Goal: Task Accomplishment & Management: Use online tool/utility

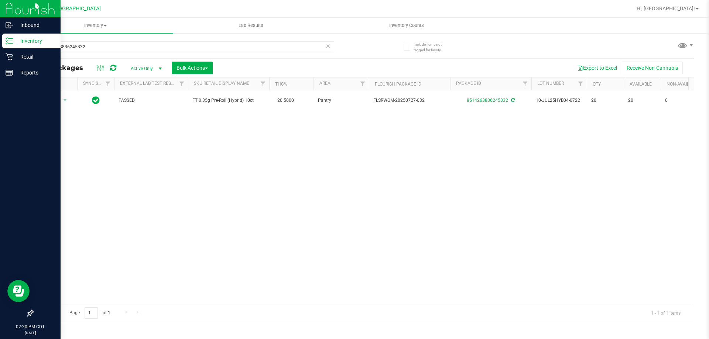
click at [8, 42] on icon at bounding box center [9, 40] width 7 height 7
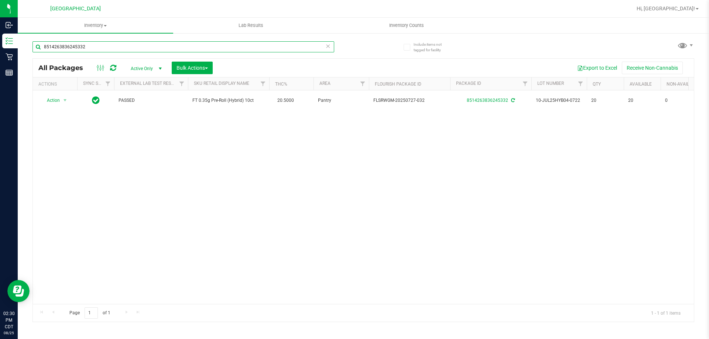
drag, startPoint x: 102, startPoint y: 51, endPoint x: 40, endPoint y: 42, distance: 62.6
click at [40, 42] on input "8514263836245332" at bounding box center [184, 46] width 302 height 11
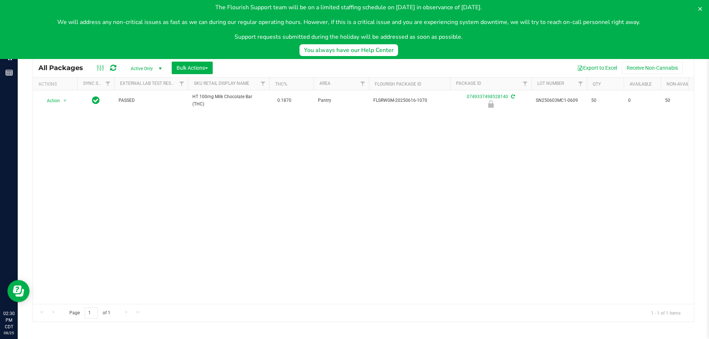
type input "0749337498528140"
click at [76, 123] on div "Action Action Edit attributes Global inventory Locate package Package audit log…" at bounding box center [363, 197] width 661 height 214
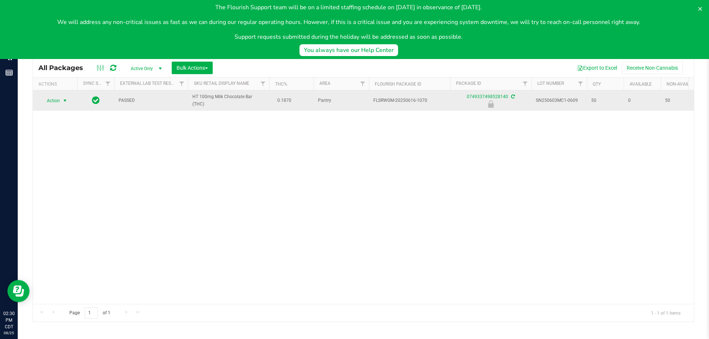
click at [59, 105] on span "Action" at bounding box center [50, 101] width 20 height 10
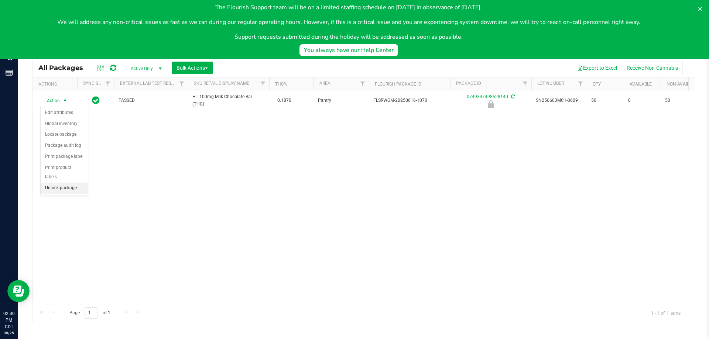
click at [64, 183] on li "Unlock package" at bounding box center [64, 188] width 47 height 11
click at [53, 101] on span "Action" at bounding box center [50, 100] width 20 height 10
click at [72, 177] on li "Print package label" at bounding box center [69, 178] width 57 height 11
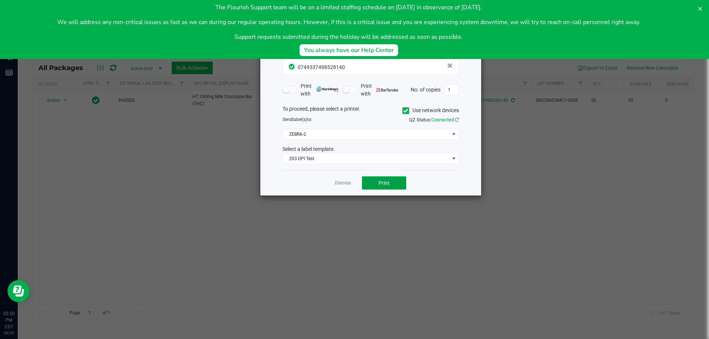
click at [396, 185] on button "Print" at bounding box center [384, 183] width 44 height 13
click at [342, 181] on link "Dismiss" at bounding box center [343, 183] width 16 height 6
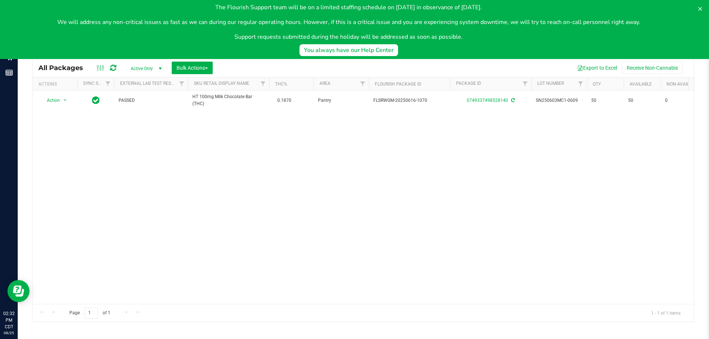
click at [116, 50] on body "The Flourish Support team will be on a limited staffing schedule on [DATE] in o…" at bounding box center [354, 29] width 709 height 59
click at [120, 47] on body "The Flourish Support team will be on a limited staffing schedule on [DATE] in o…" at bounding box center [354, 29] width 709 height 59
click at [100, 50] on body "The Flourish Support team will be on a limited staffing schedule on [DATE] in o…" at bounding box center [354, 29] width 709 height 59
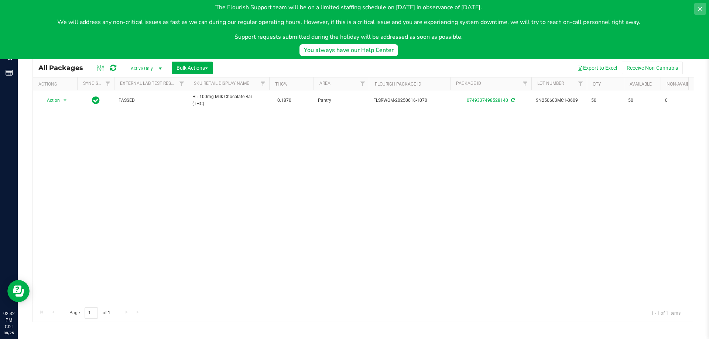
click at [704, 7] on button at bounding box center [700, 9] width 12 height 12
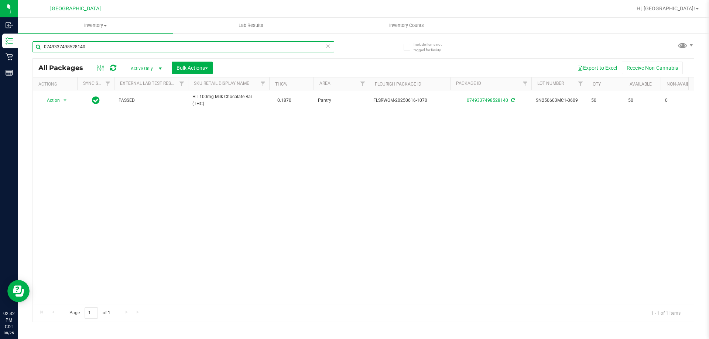
click at [178, 51] on input "0749337498528140" at bounding box center [184, 46] width 302 height 11
type input "0935422109320985"
drag, startPoint x: 99, startPoint y: 49, endPoint x: 24, endPoint y: 58, distance: 75.5
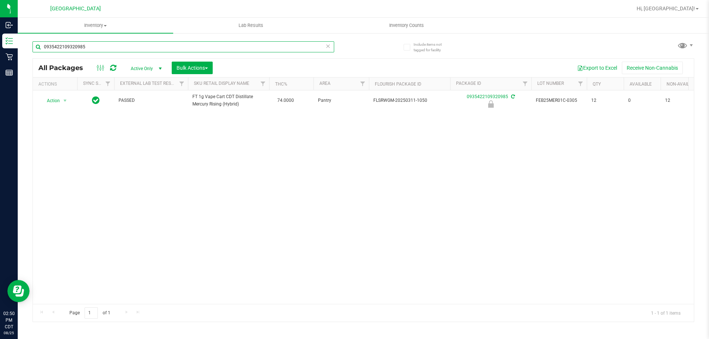
click at [24, 58] on div "Include items not tagged for facility 0935422109320985 All Packages Active Only…" at bounding box center [363, 145] width 691 height 225
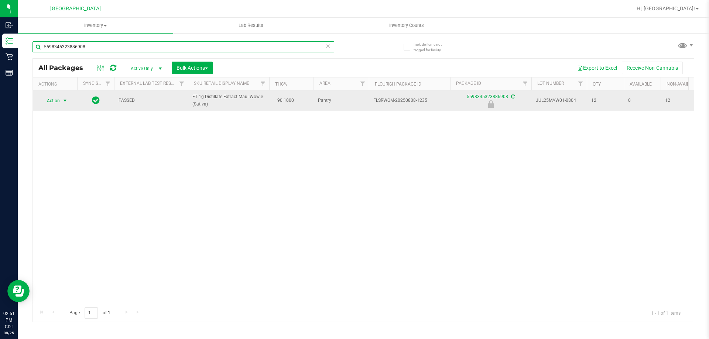
type input "5598345323886908"
click at [56, 100] on span "Action" at bounding box center [50, 101] width 20 height 10
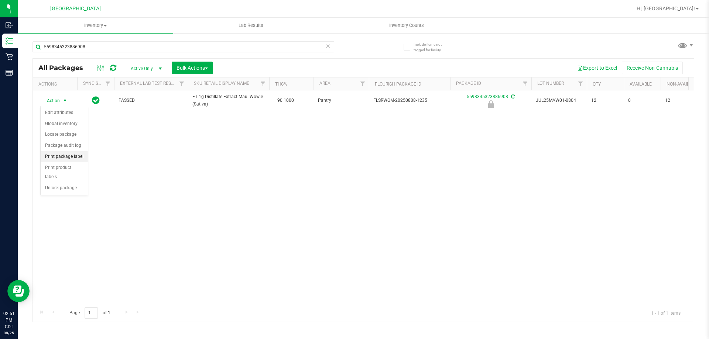
click at [73, 158] on li "Print package label" at bounding box center [64, 156] width 47 height 11
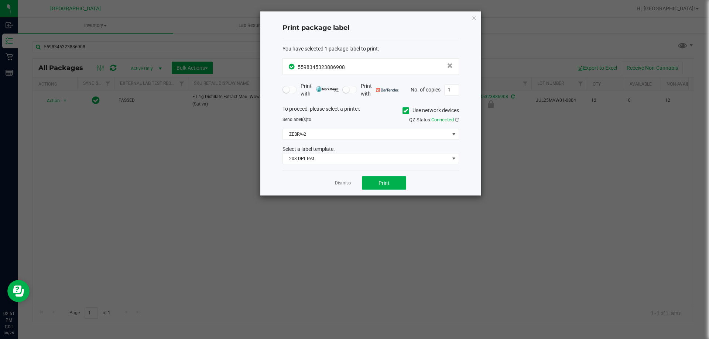
click at [369, 176] on div "Dismiss Print" at bounding box center [371, 182] width 177 height 25
click at [372, 182] on button "Print" at bounding box center [384, 183] width 44 height 13
click at [342, 182] on link "Dismiss" at bounding box center [343, 183] width 16 height 6
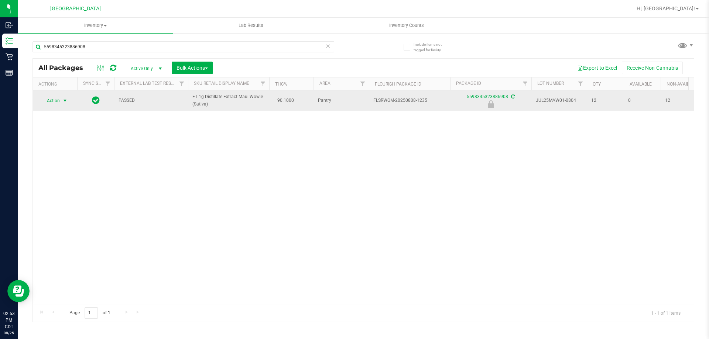
click at [52, 102] on span "Action" at bounding box center [50, 101] width 20 height 10
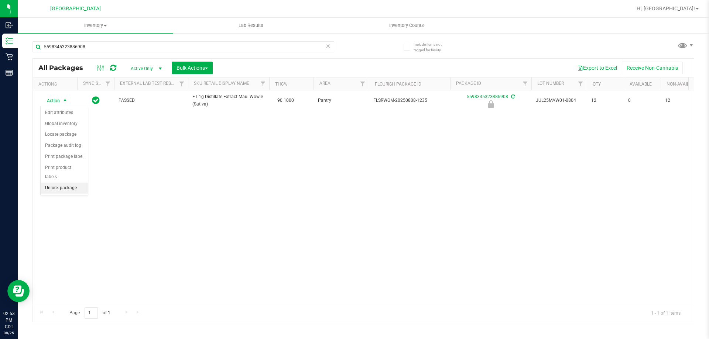
click at [67, 183] on li "Unlock package" at bounding box center [64, 188] width 47 height 11
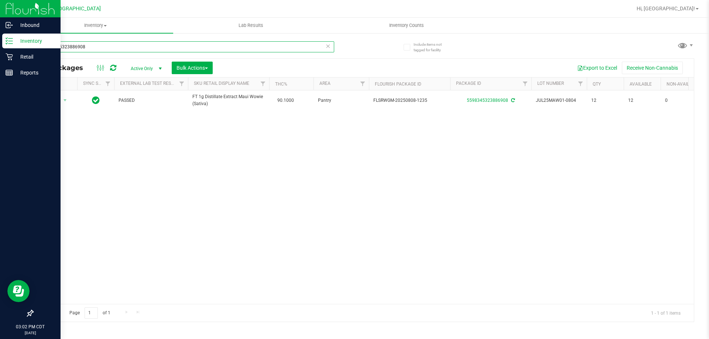
drag, startPoint x: 97, startPoint y: 47, endPoint x: 0, endPoint y: 16, distance: 101.4
click at [0, 36] on div "Inbound Inventory Retail Reports 03:02 PM CDT [DATE] 08/25 [GEOGRAPHIC_DATA] Hi…" at bounding box center [354, 169] width 709 height 339
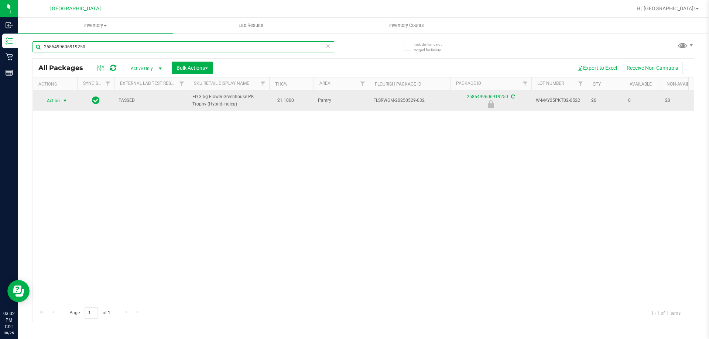
type input "2585499606919250"
click at [52, 102] on span "Action" at bounding box center [50, 101] width 20 height 10
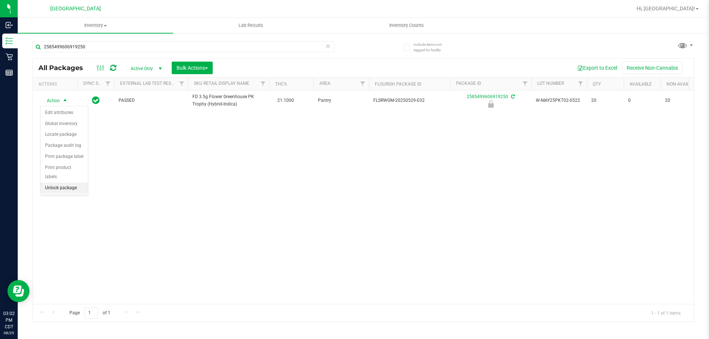
click at [64, 183] on li "Unlock package" at bounding box center [64, 188] width 47 height 11
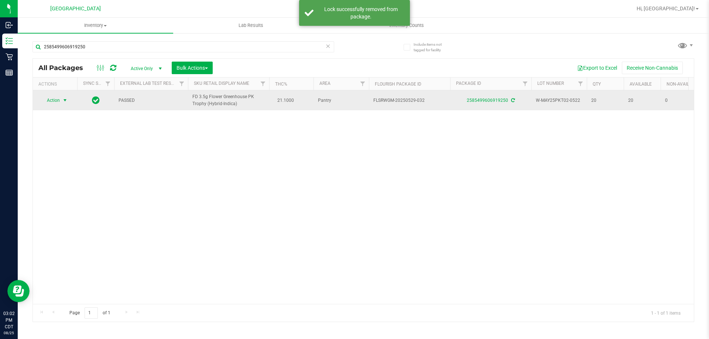
click at [65, 101] on span "select" at bounding box center [65, 101] width 6 height 6
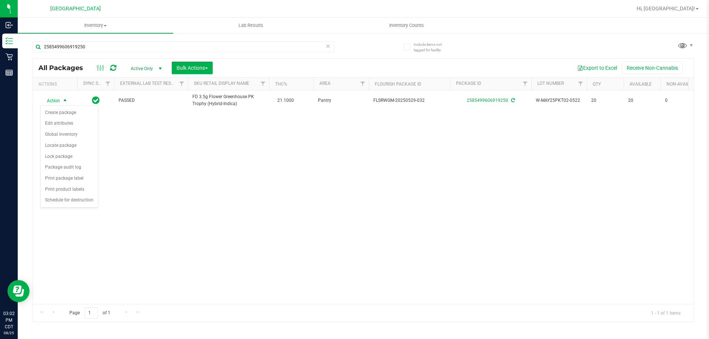
click at [179, 155] on div "Action Action Create package Edit attributes Global inventory Locate package Lo…" at bounding box center [363, 197] width 661 height 214
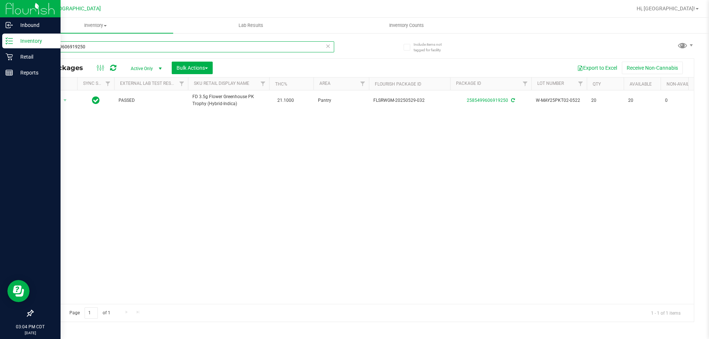
drag, startPoint x: 107, startPoint y: 48, endPoint x: 0, endPoint y: 45, distance: 107.2
click at [0, 45] on div "Inbound Inventory Retail Reports 03:04 PM CDT [DATE] 08/25 [GEOGRAPHIC_DATA] Hi…" at bounding box center [354, 169] width 709 height 339
